Goal: Find specific page/section: Find specific page/section

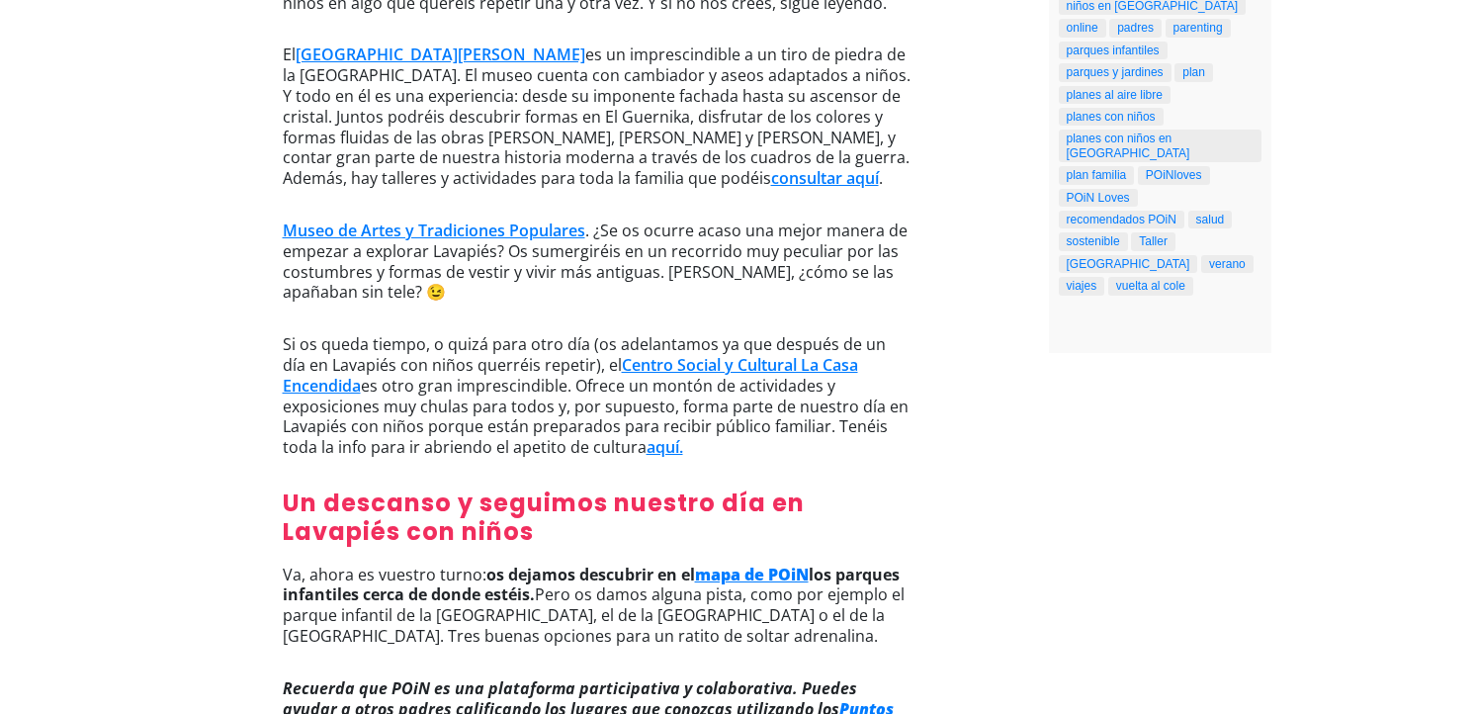
scroll to position [1066, 0]
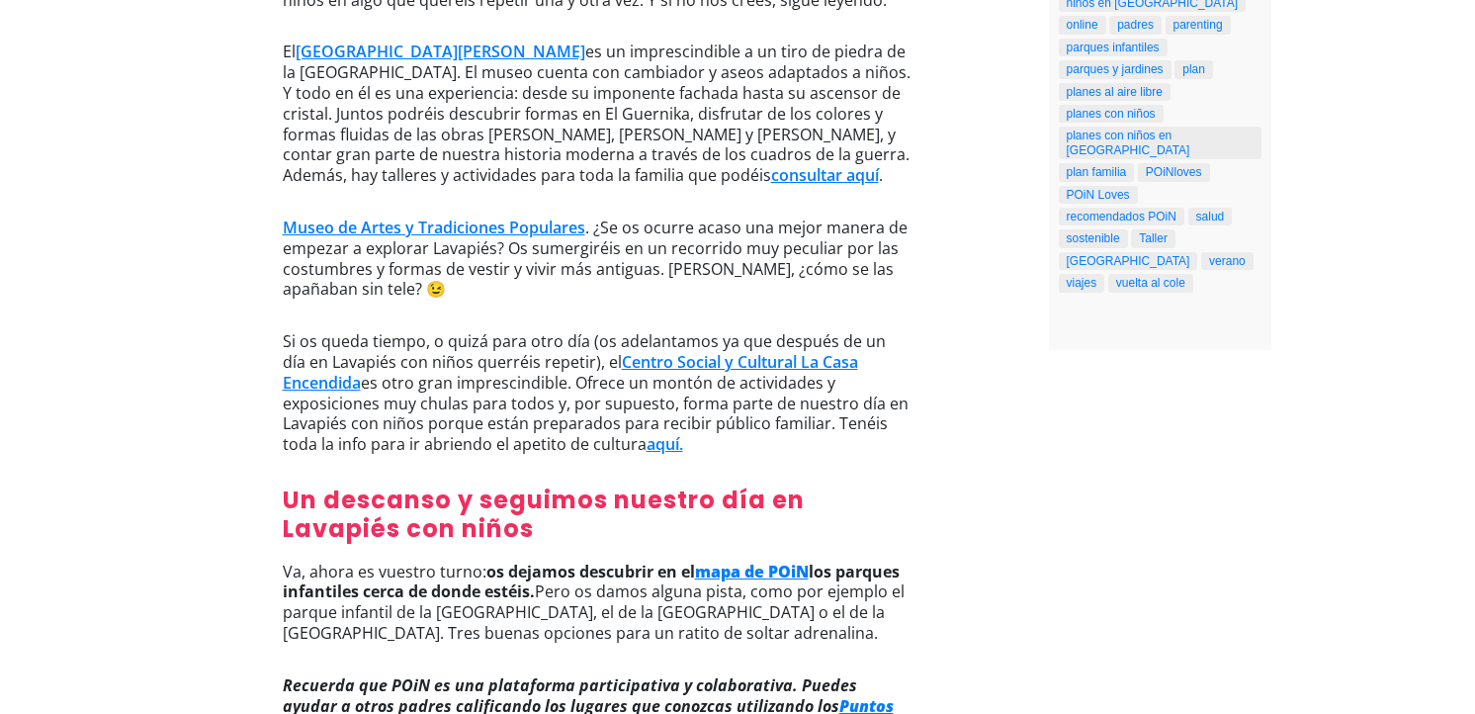
click at [783, 561] on strong "mapa de POiN" at bounding box center [752, 572] width 114 height 22
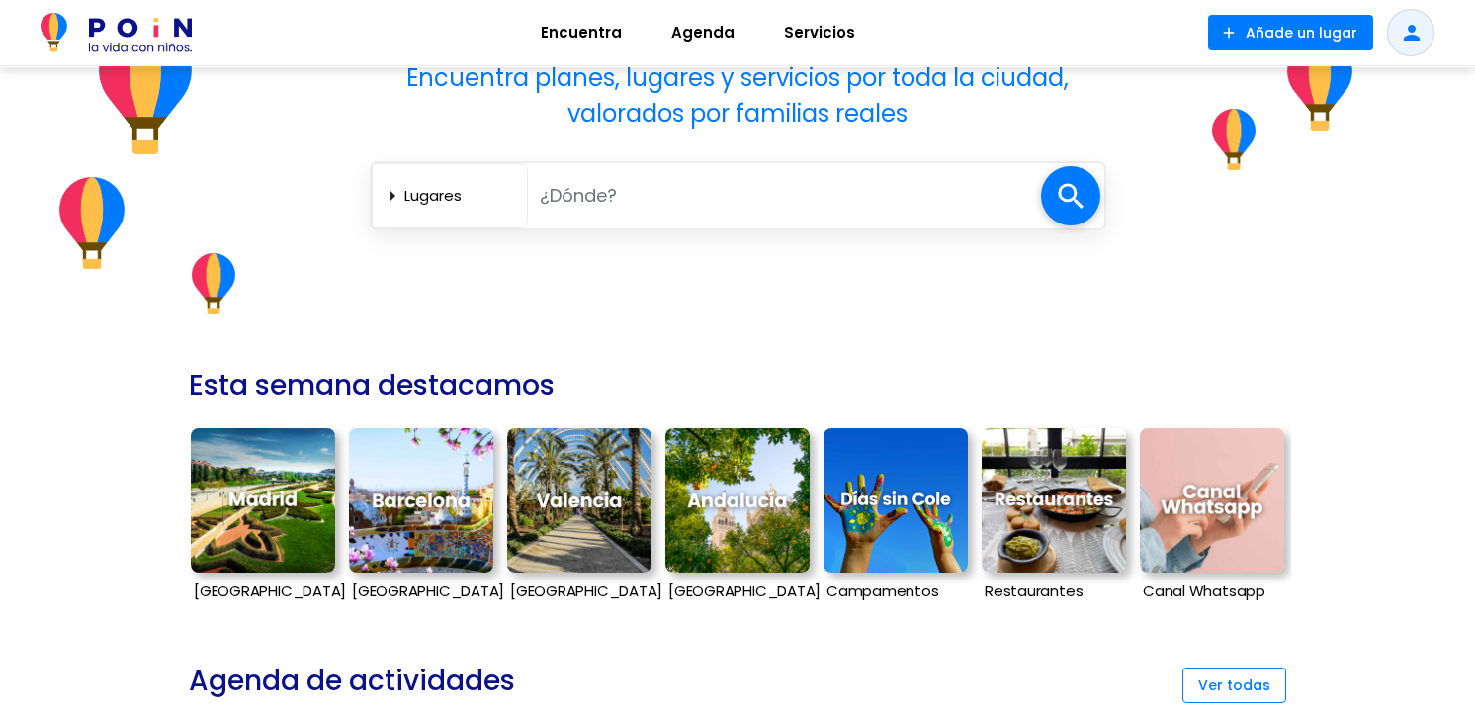
scroll to position [244, 0]
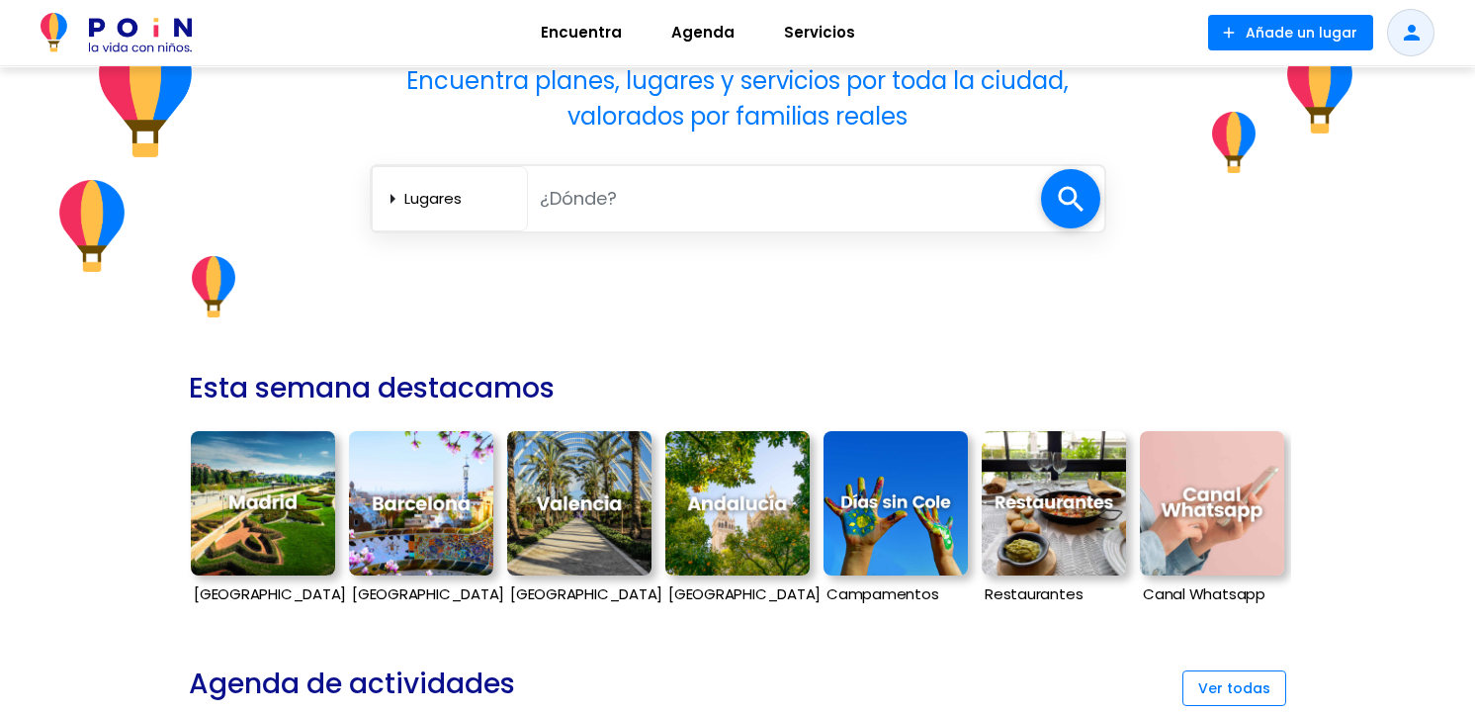
click at [609, 186] on input "text" at bounding box center [784, 198] width 513 height 41
type input "lavapies"
click at [1078, 194] on span at bounding box center [1070, 198] width 59 height 59
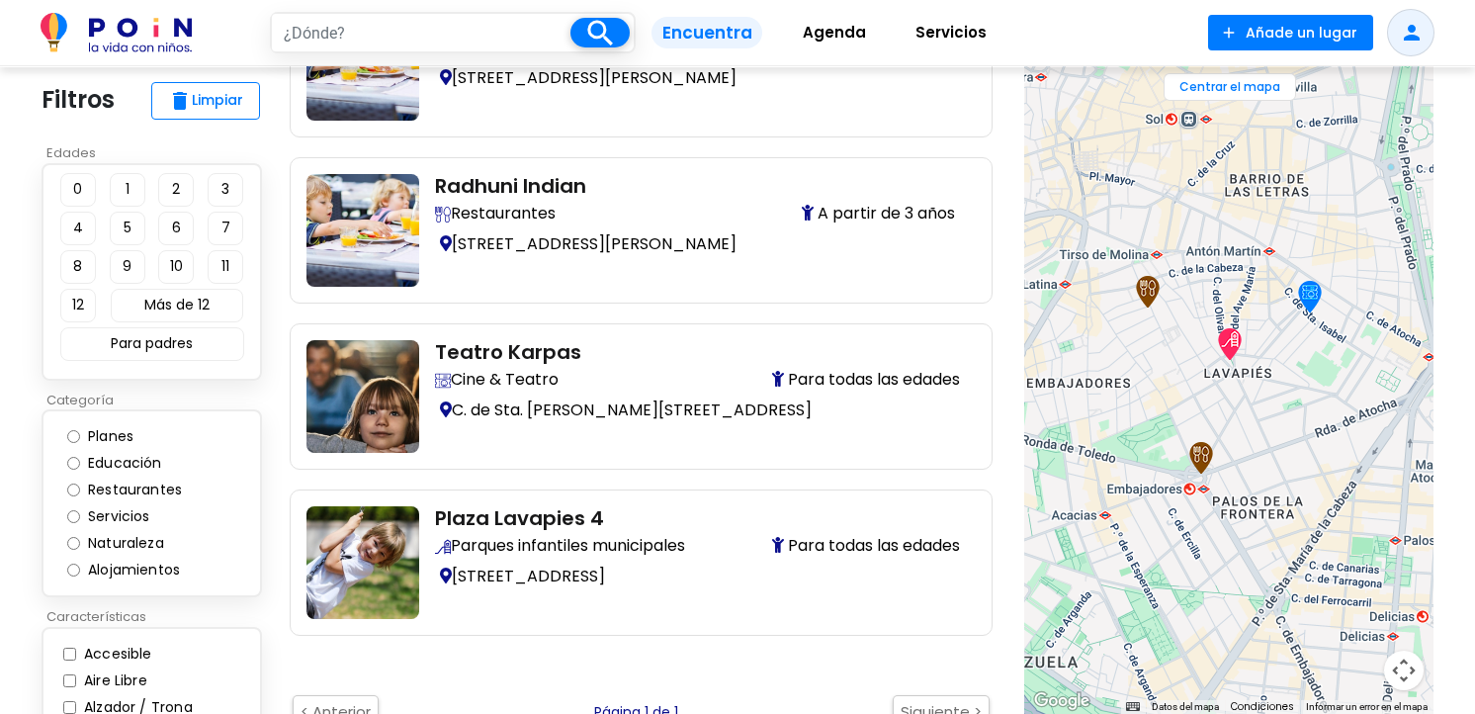
scroll to position [164, 0]
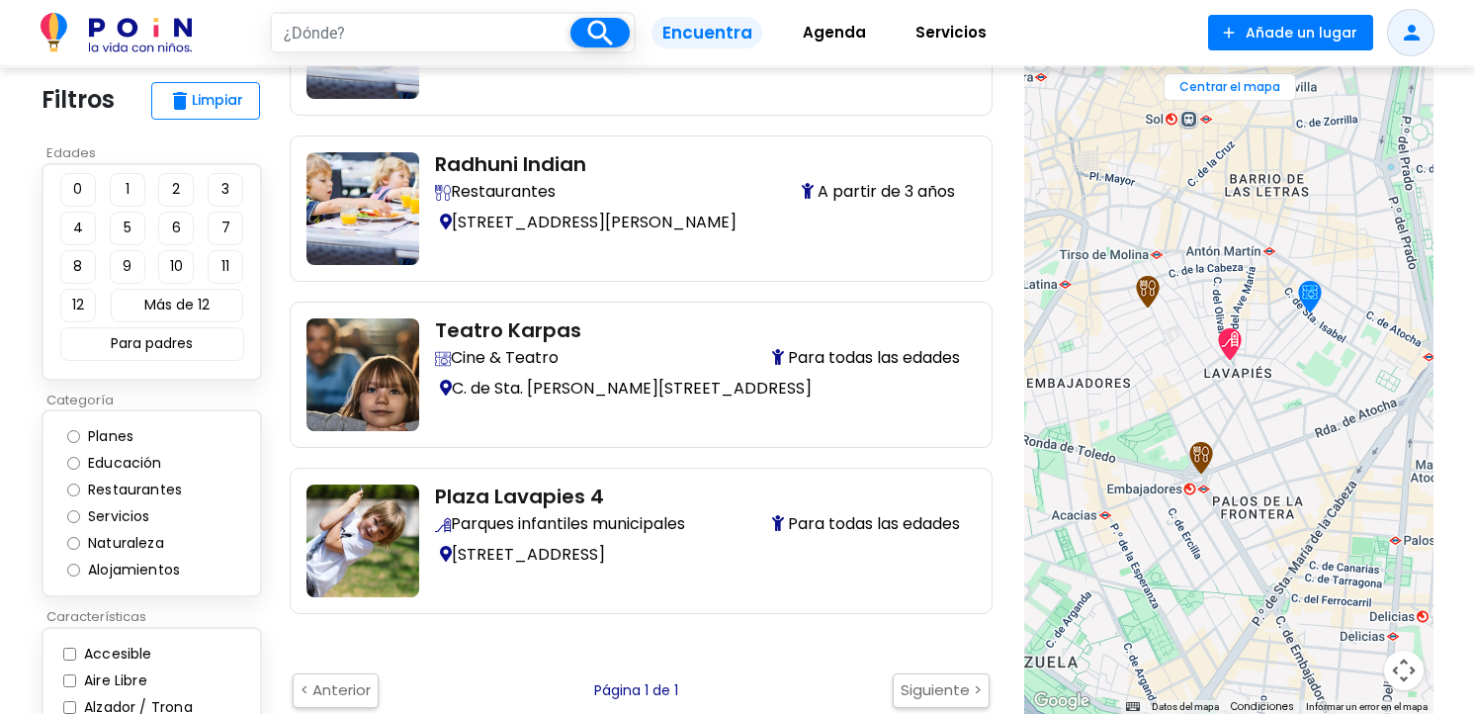
click at [16, 522] on body "search filter_list Filtros Encuentra Agenda Servicios add Añade un lugar person…" at bounding box center [737, 477] width 1475 height 1283
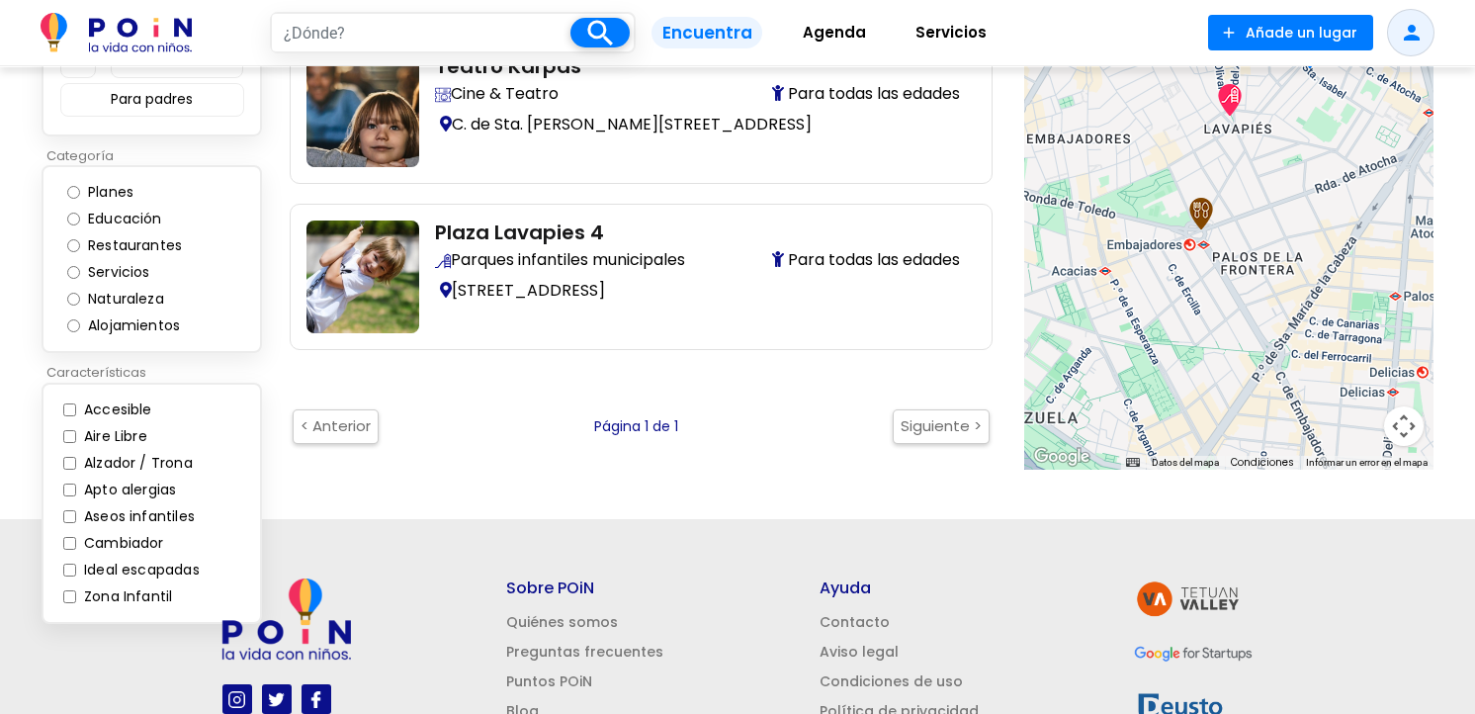
scroll to position [436, 0]
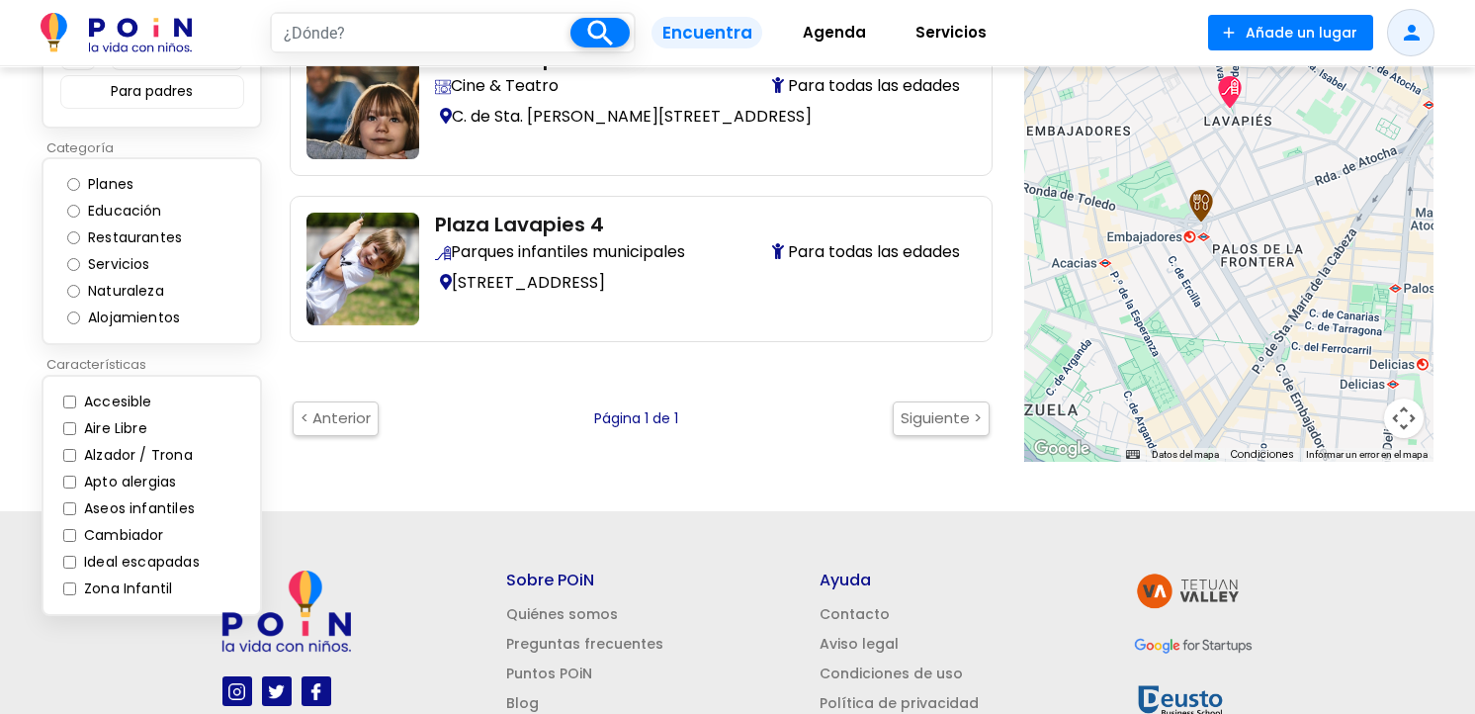
click at [67, 586] on input "Zona Infantil" at bounding box center [69, 588] width 13 height 13
checkbox input "true"
type input "lavapies"
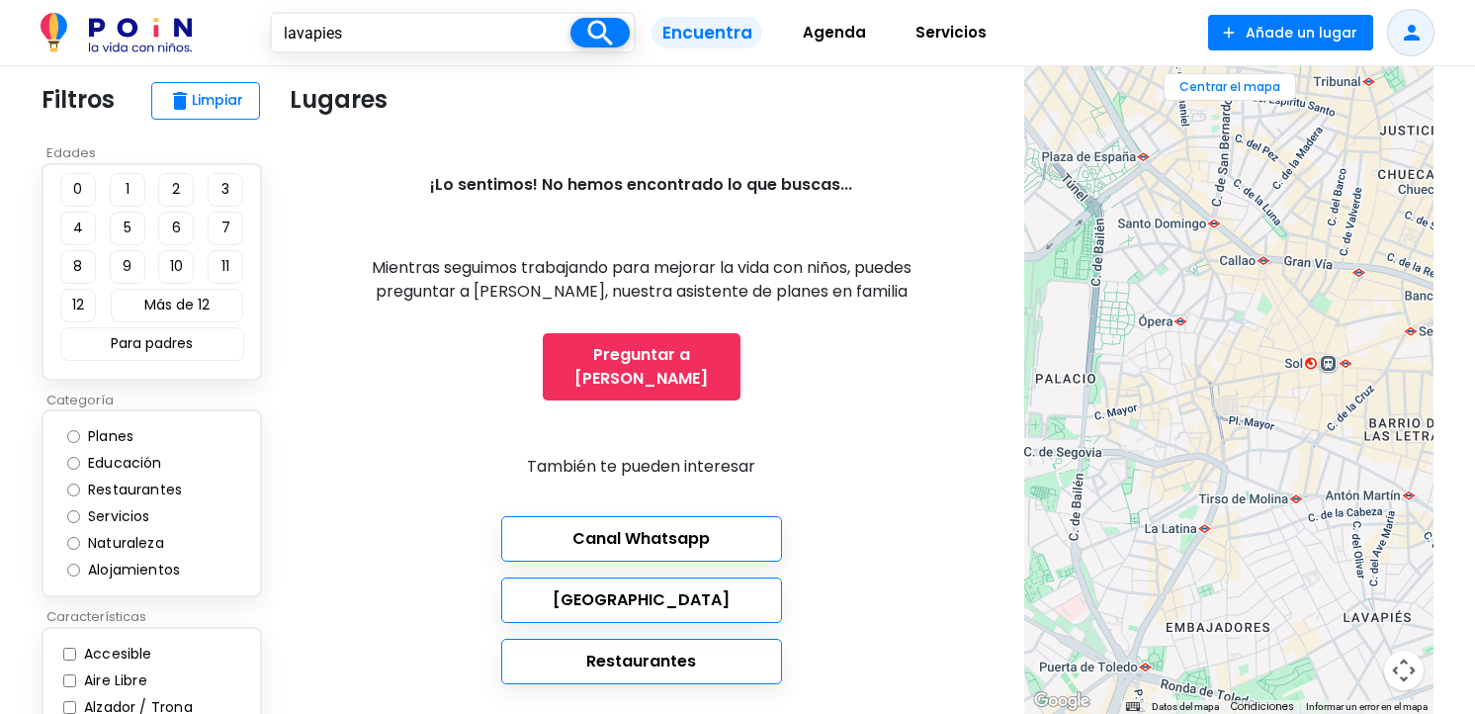
scroll to position [509, 0]
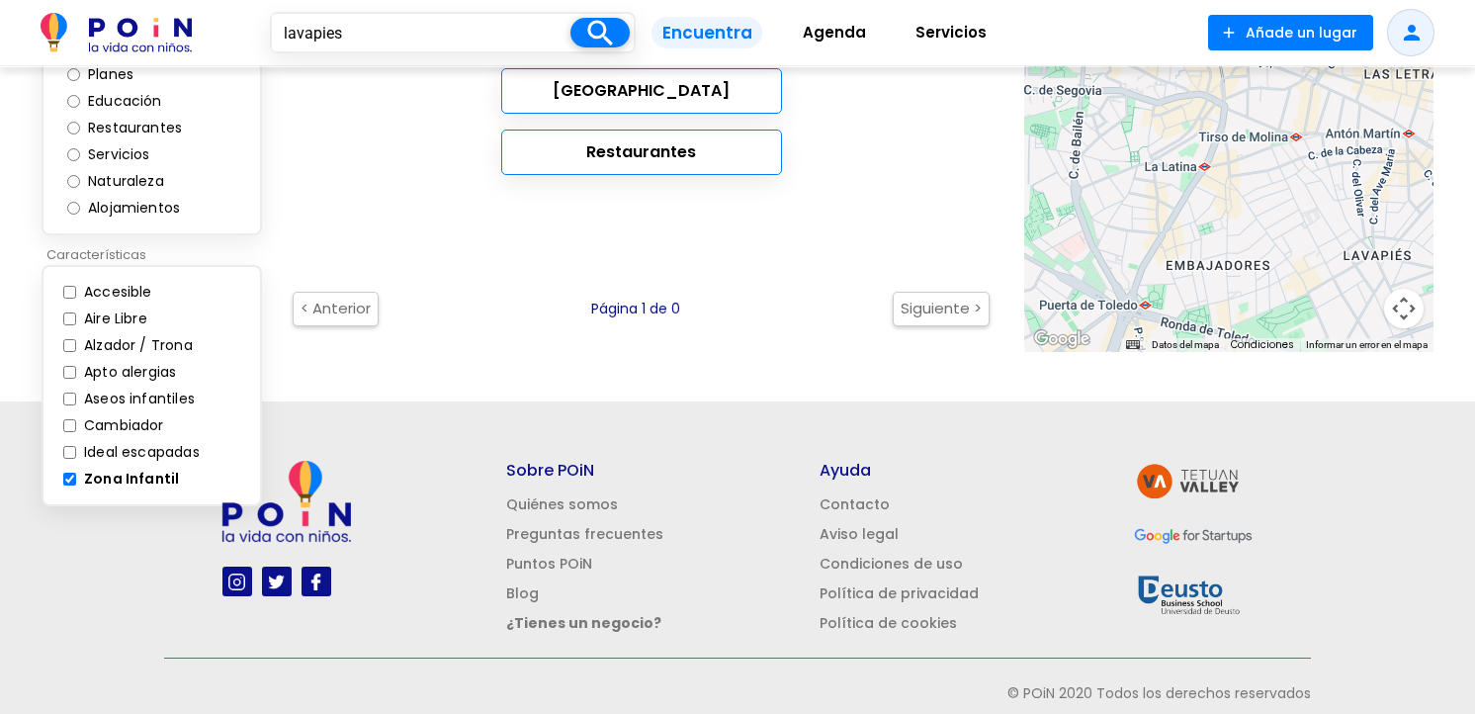
scroll to position [436, 0]
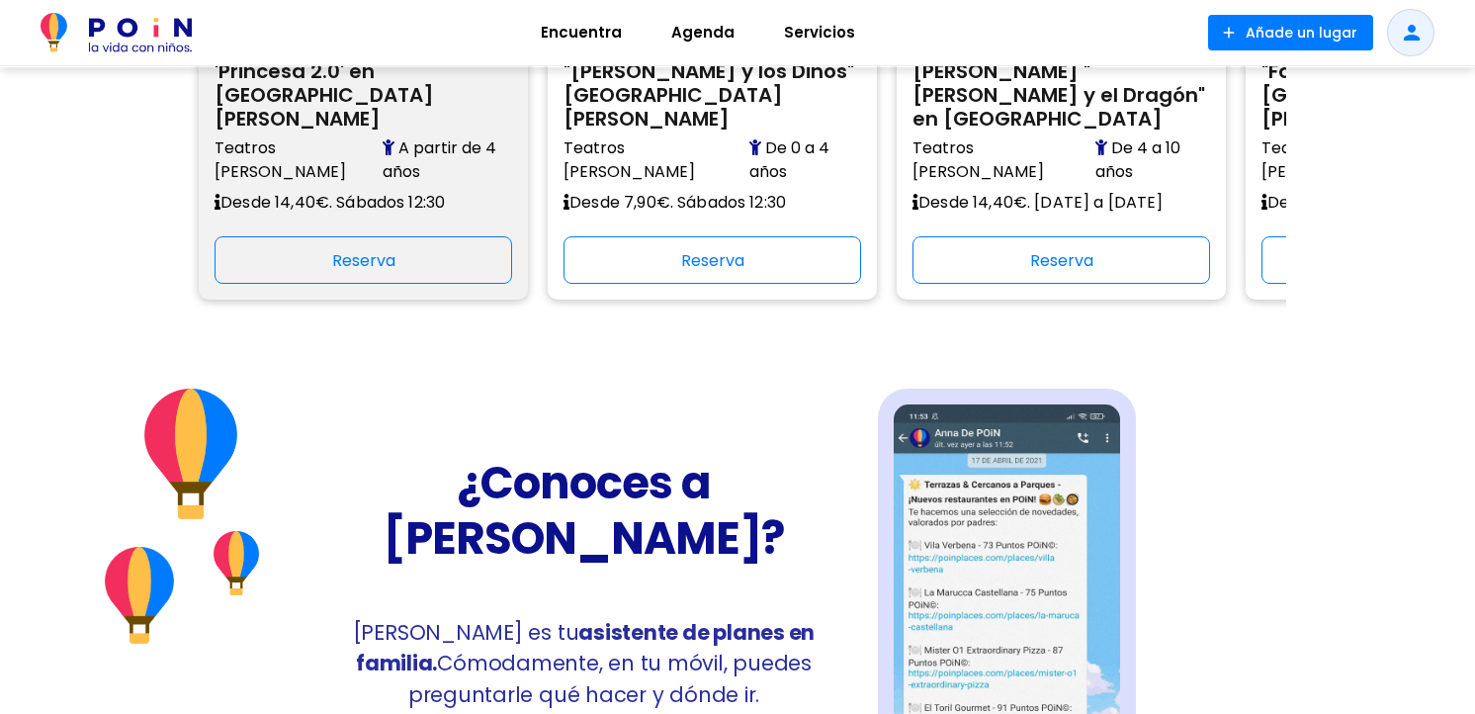
scroll to position [1234, 0]
